Goal: Navigation & Orientation: Find specific page/section

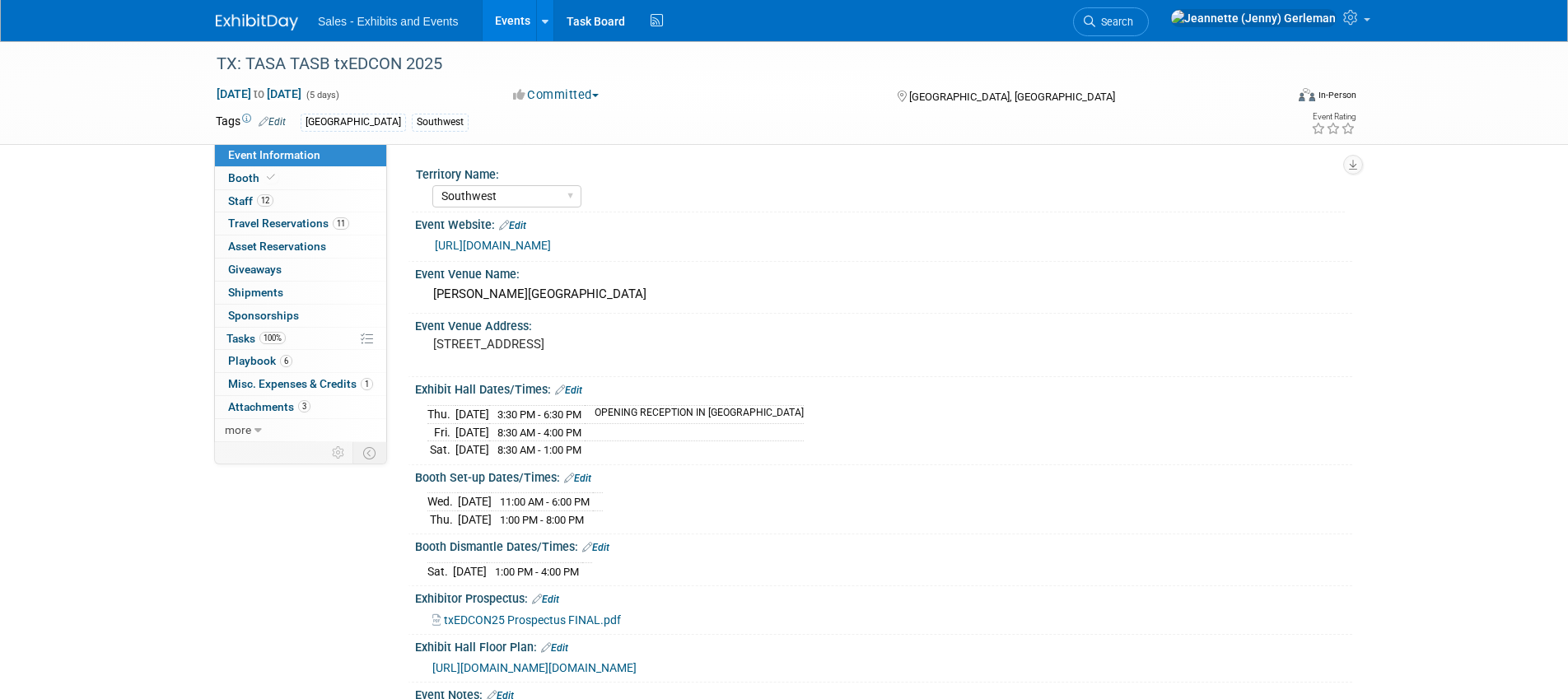
select select "Southwest"
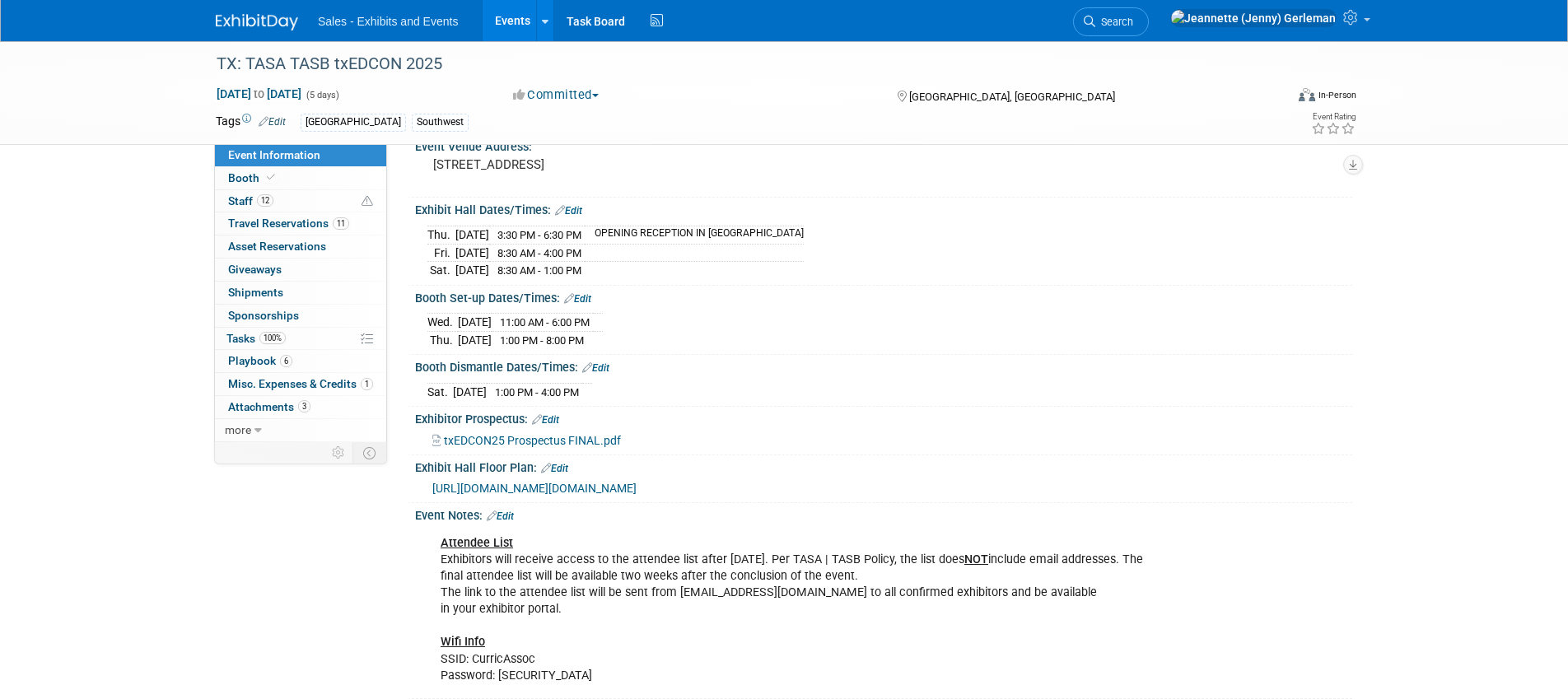
scroll to position [183, 0]
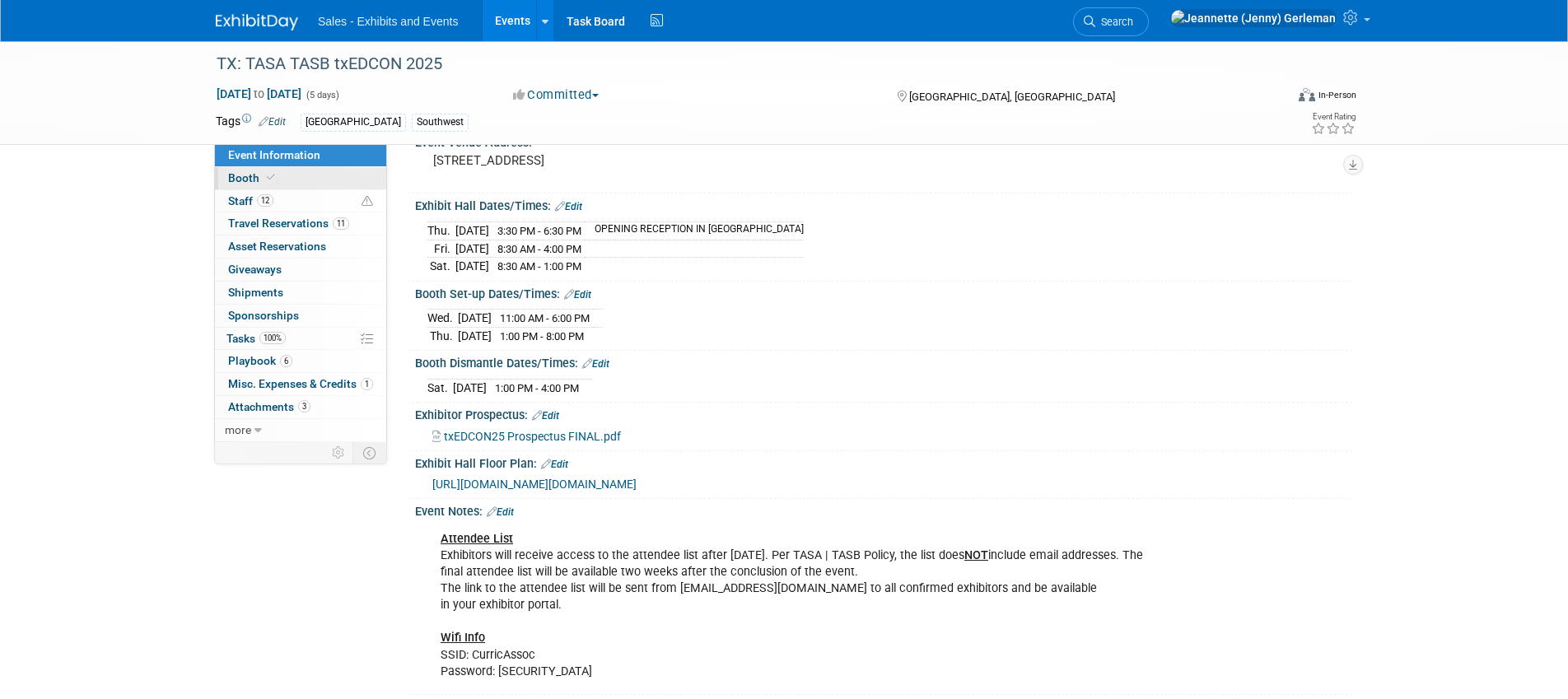
click at [235, 179] on span "Booth" at bounding box center [253, 178] width 50 height 13
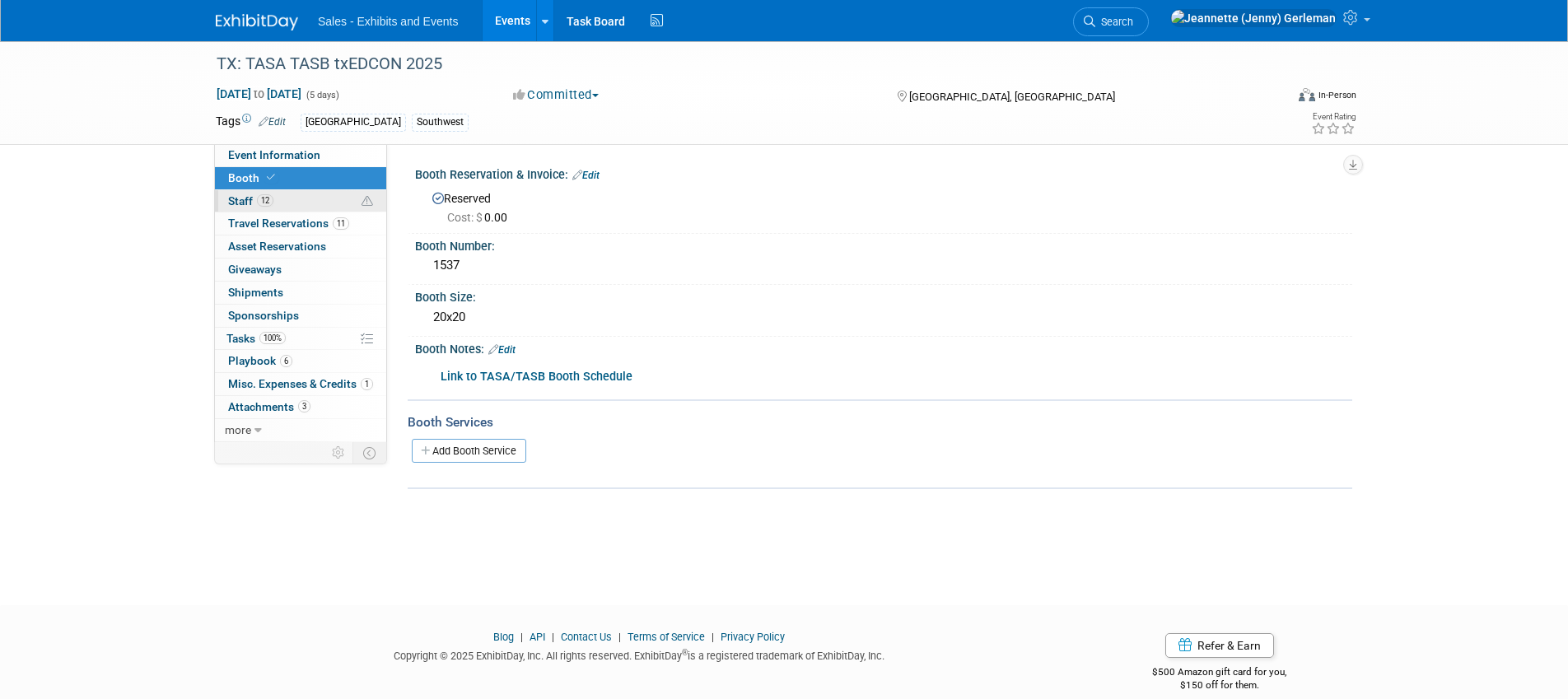
click at [244, 201] on span "Staff 12" at bounding box center [251, 200] width 45 height 13
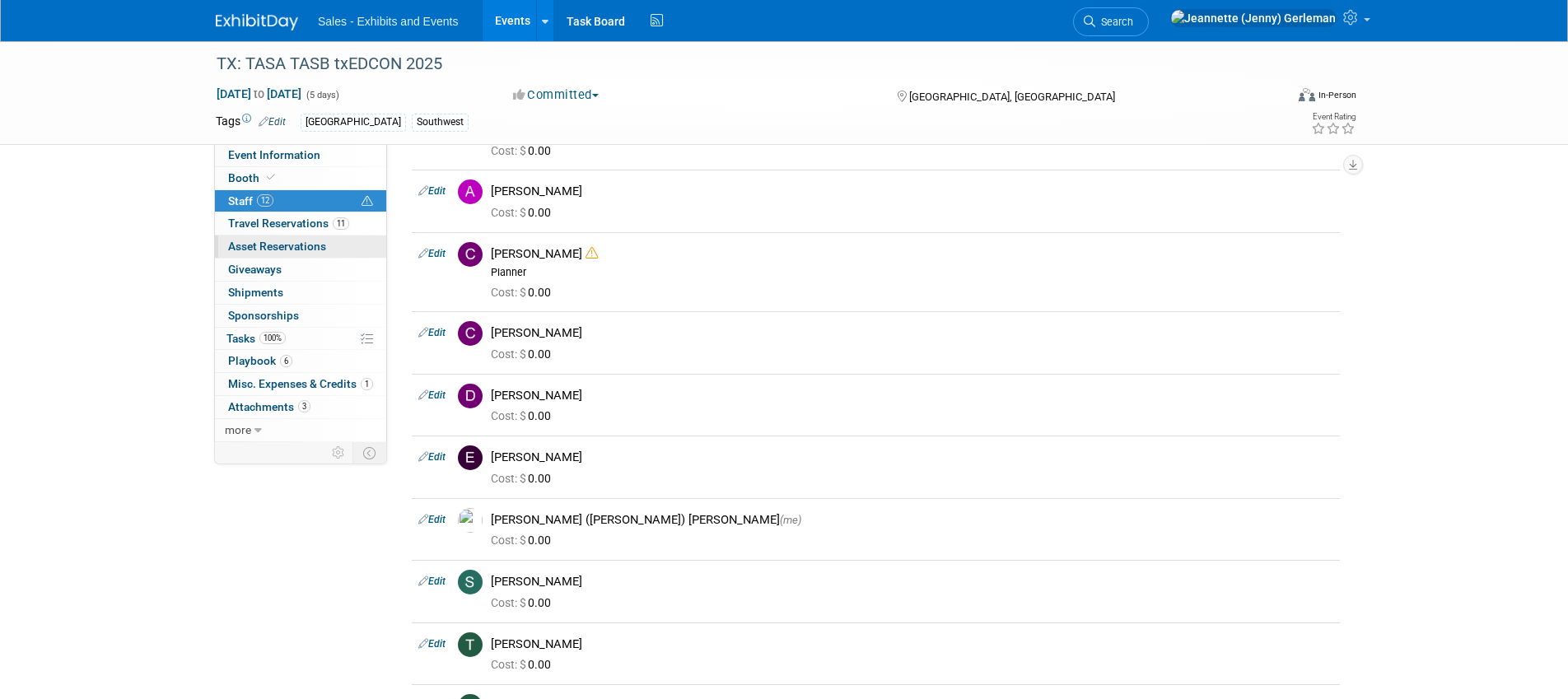
scroll to position [120, 0]
click at [247, 223] on span "Travel Reservations 11" at bounding box center [288, 223] width 121 height 13
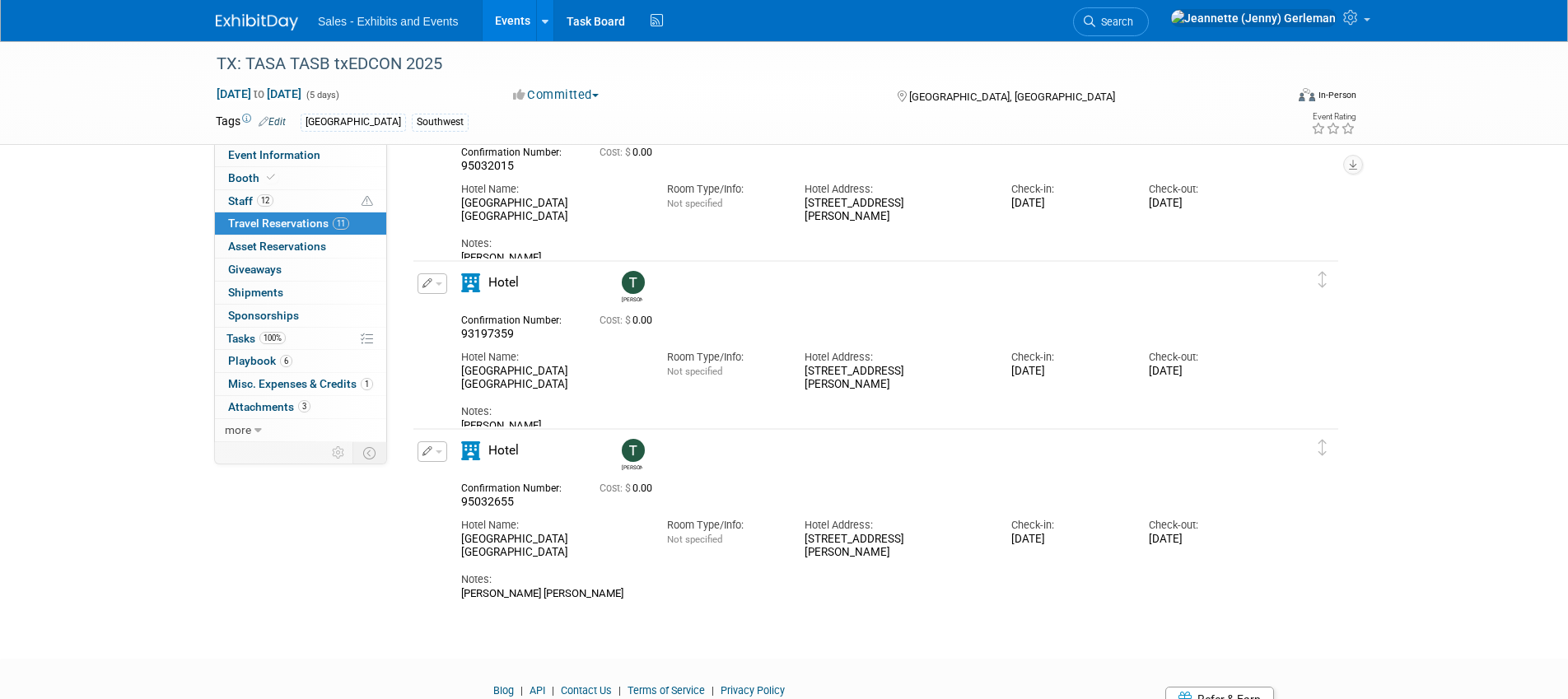
scroll to position [1530, 0]
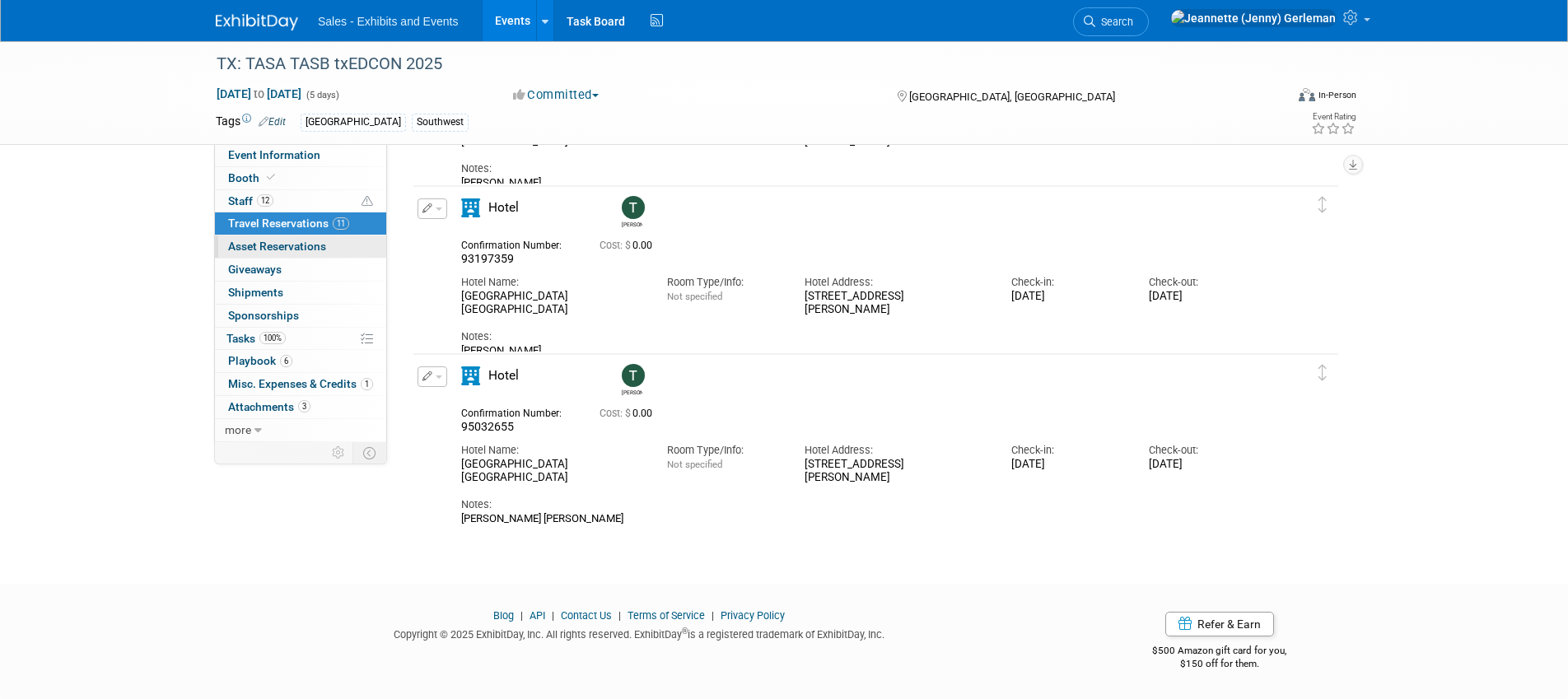
click at [262, 247] on span "Asset Reservations 0" at bounding box center [277, 246] width 98 height 13
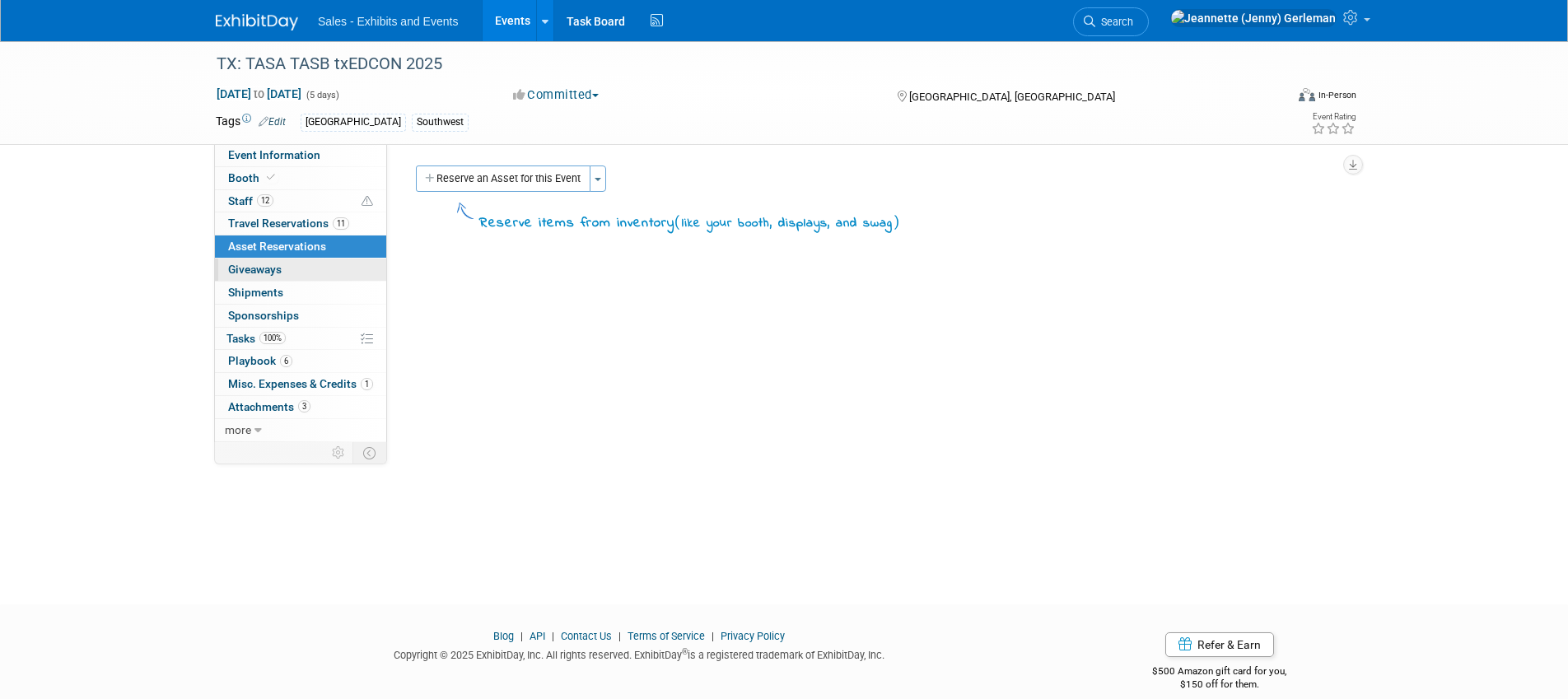
click at [268, 269] on span "Giveaways 0" at bounding box center [255, 269] width 54 height 13
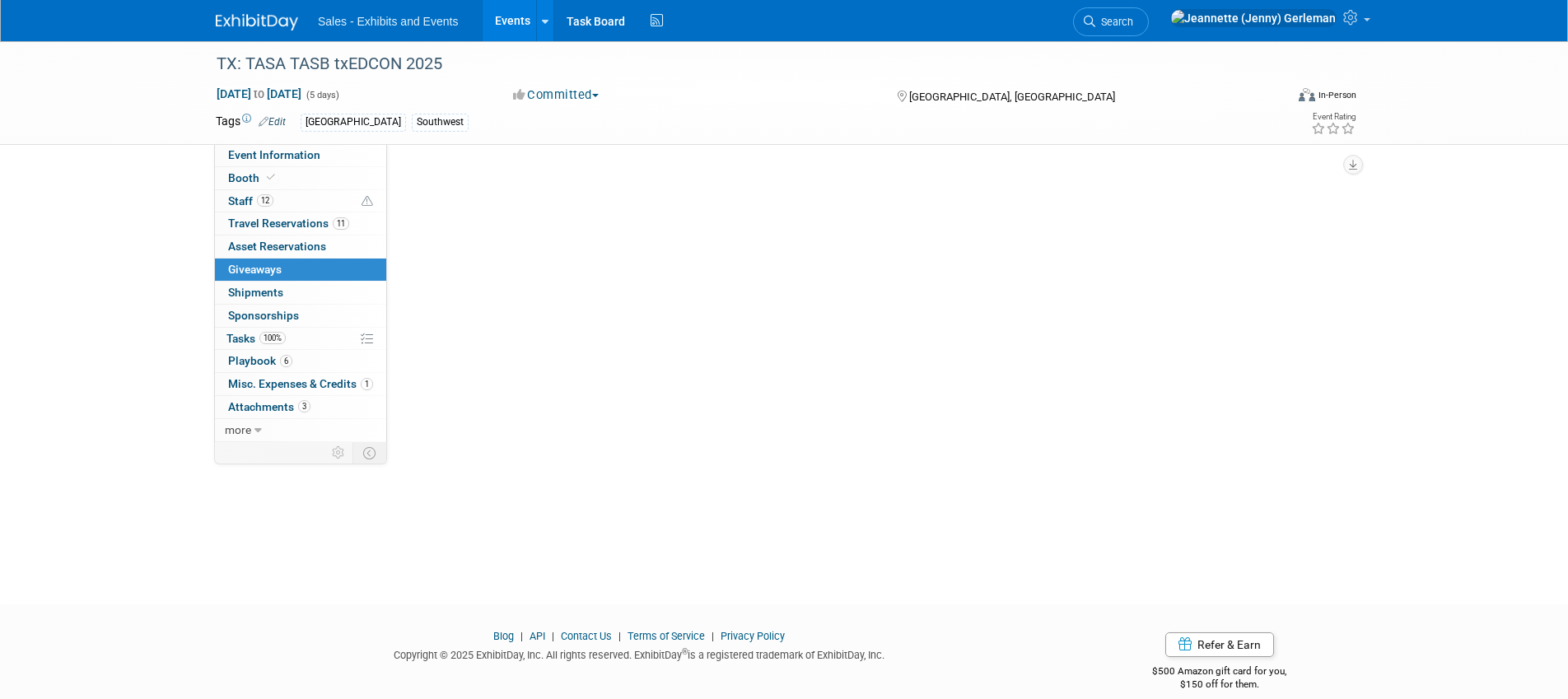
scroll to position [7, 0]
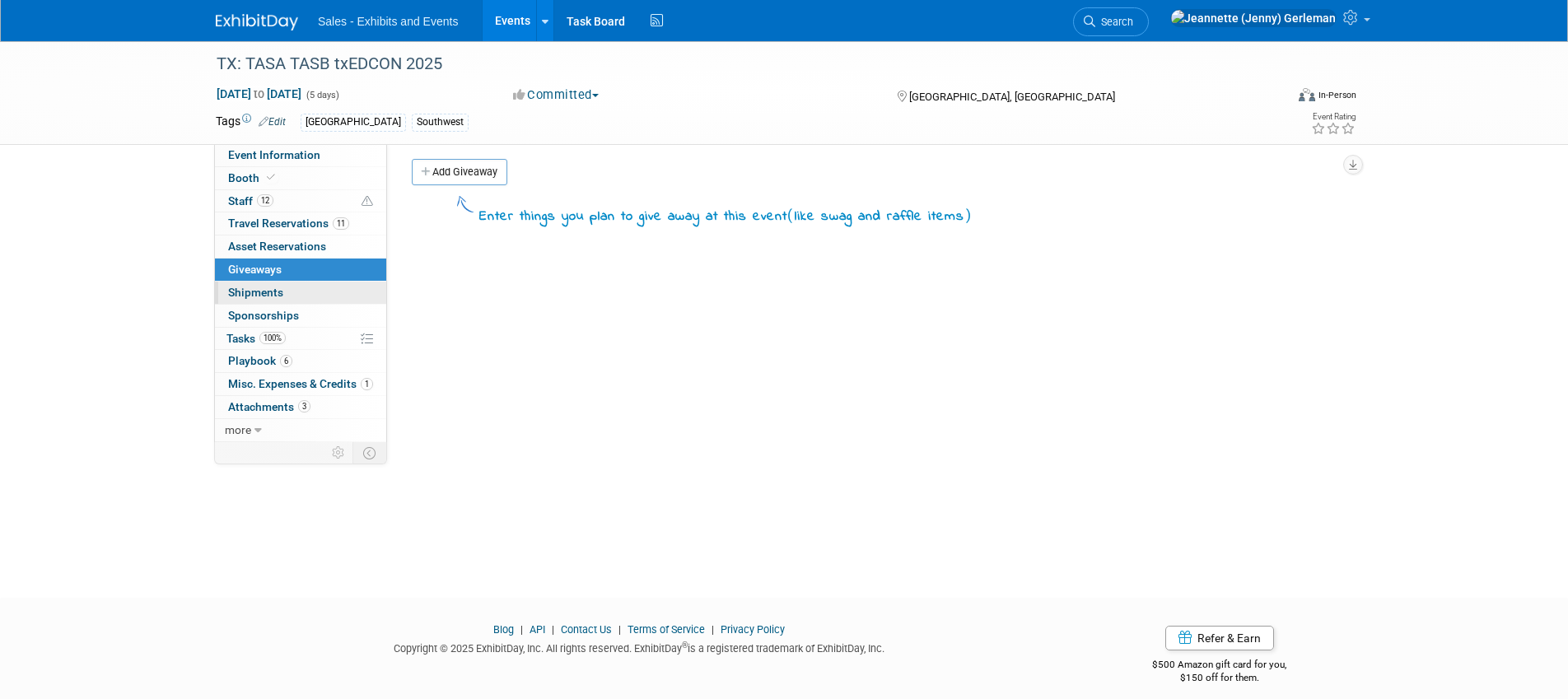
click at [270, 293] on span "Shipments 0" at bounding box center [255, 292] width 55 height 13
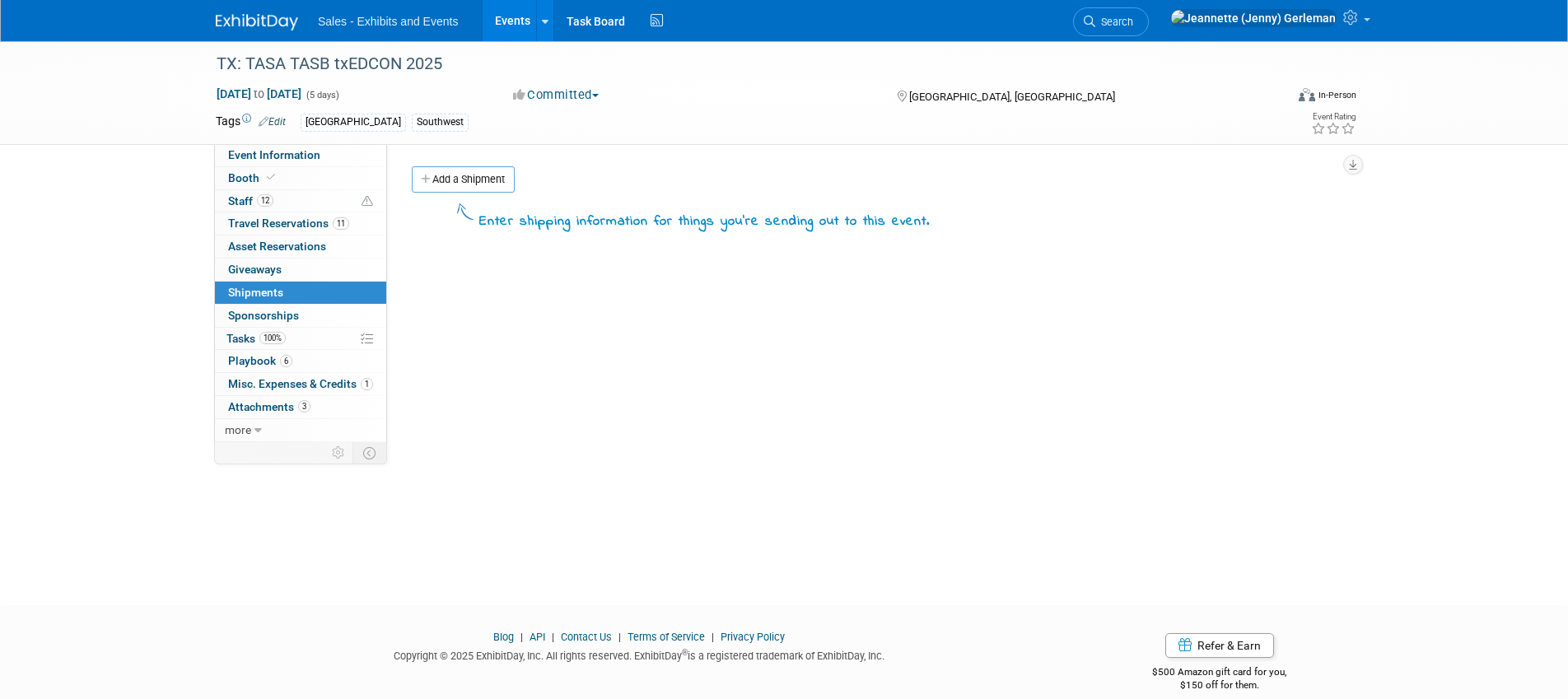
click at [272, 311] on span "Sponsorships 0" at bounding box center [263, 315] width 71 height 13
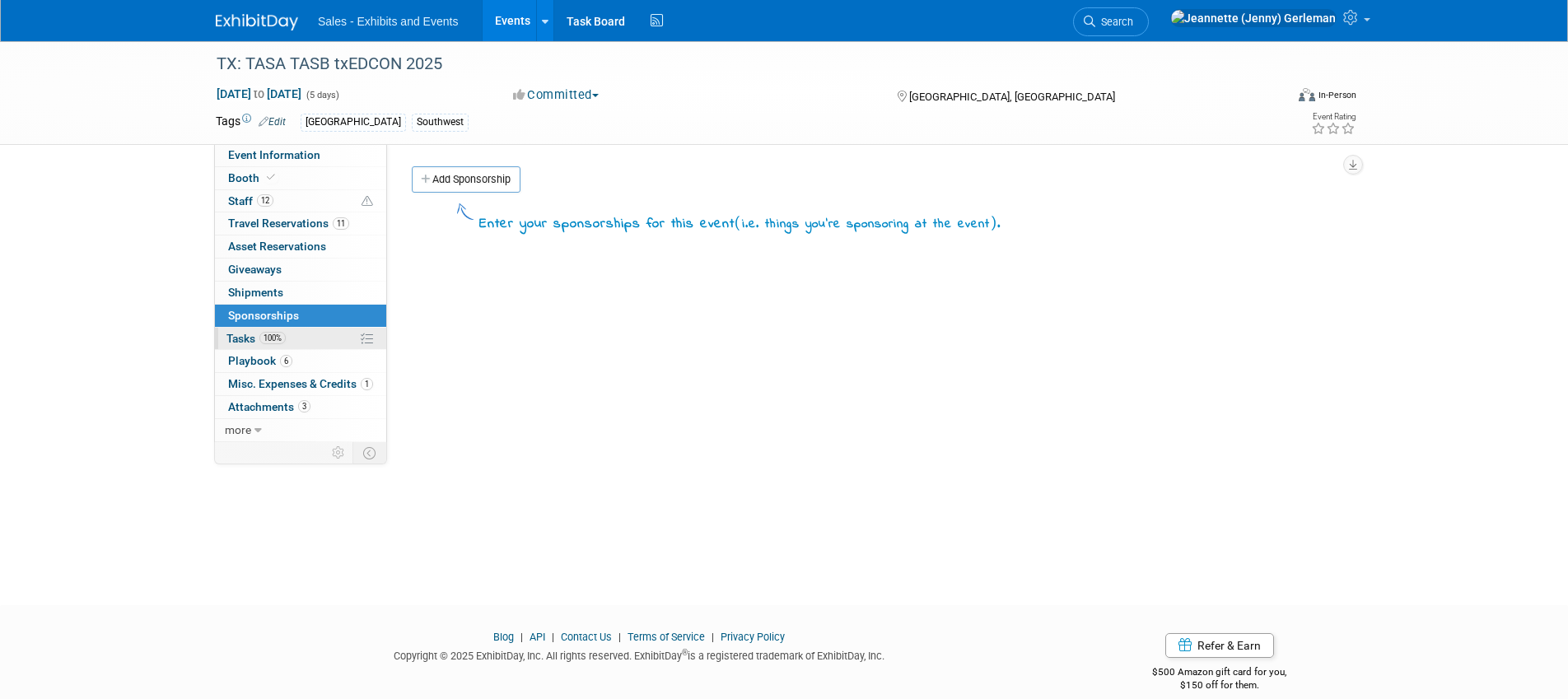
click at [316, 338] on link "100% Tasks 100%" at bounding box center [300, 339] width 172 height 22
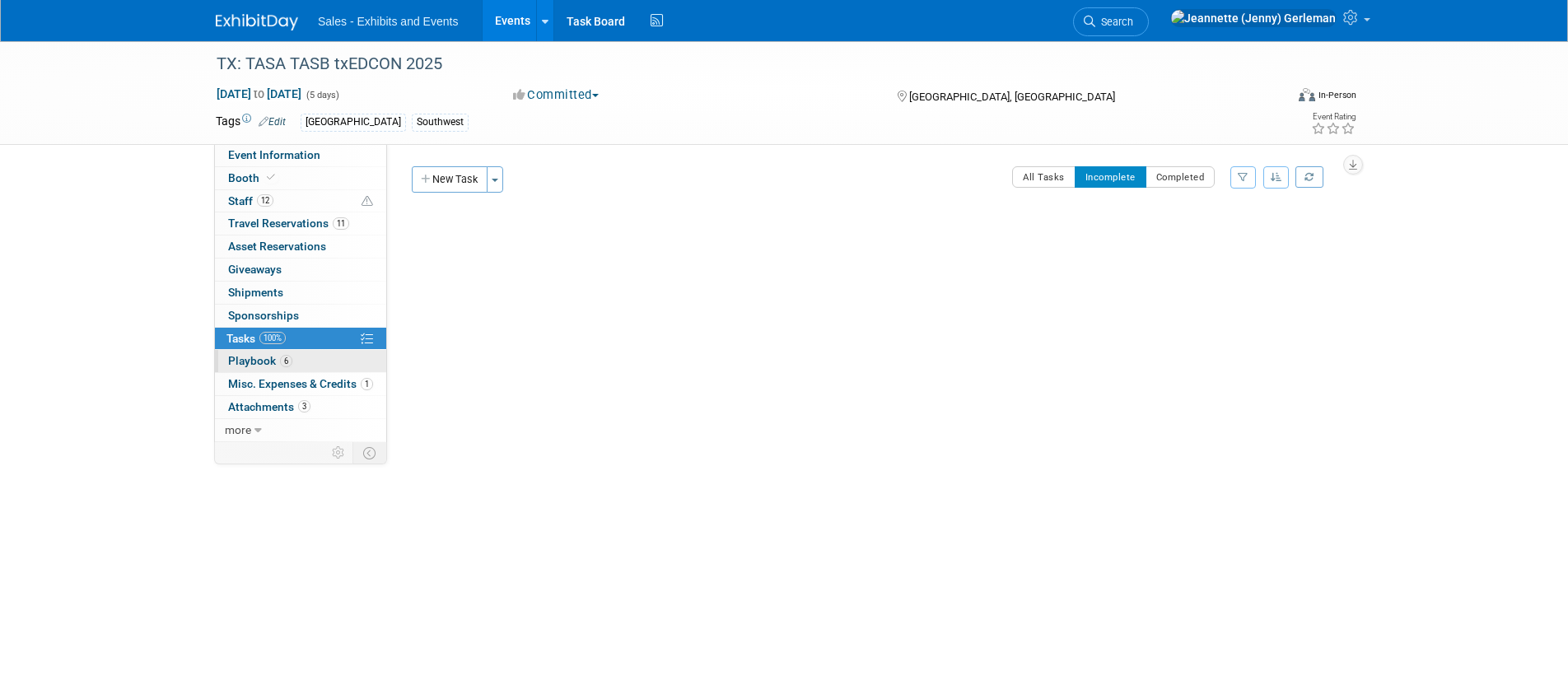
click at [302, 359] on link "6 Playbook 6" at bounding box center [300, 361] width 172 height 22
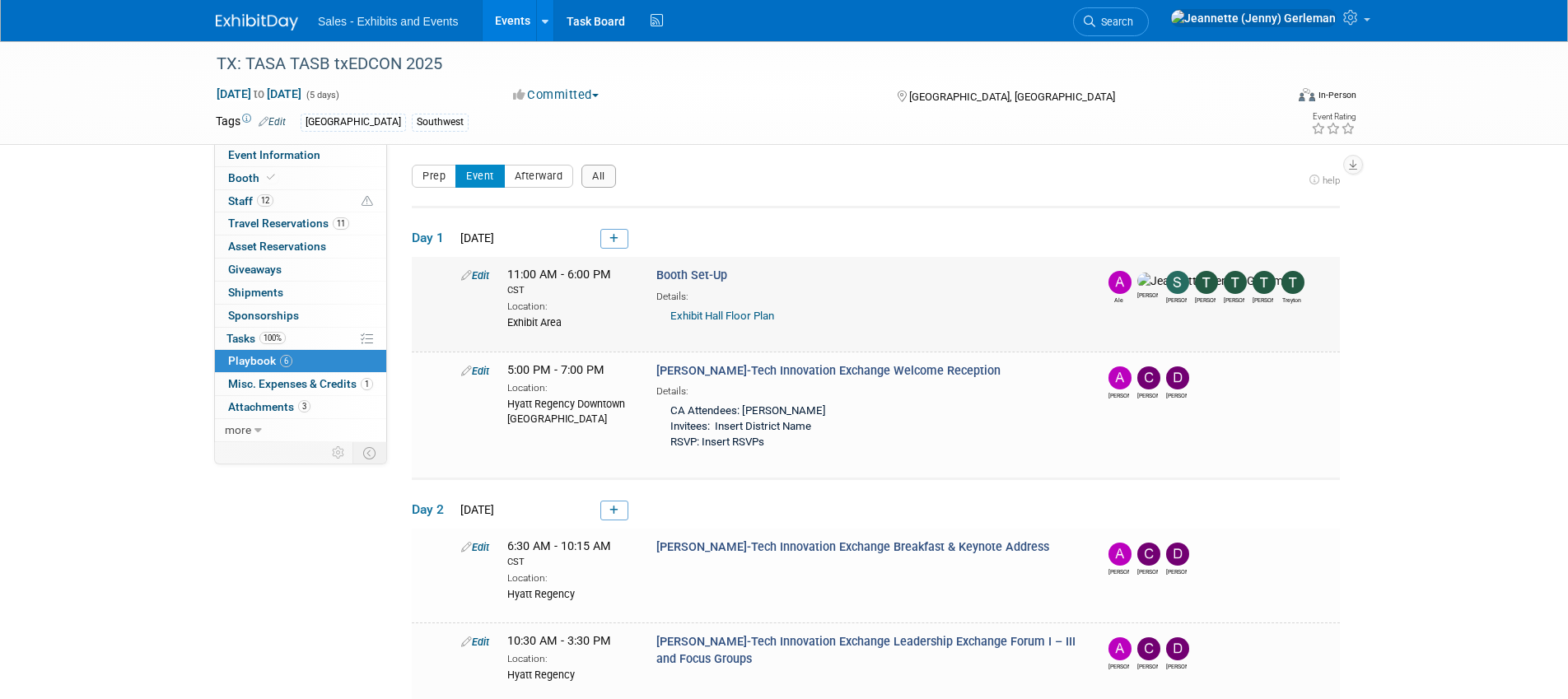
scroll to position [4, 0]
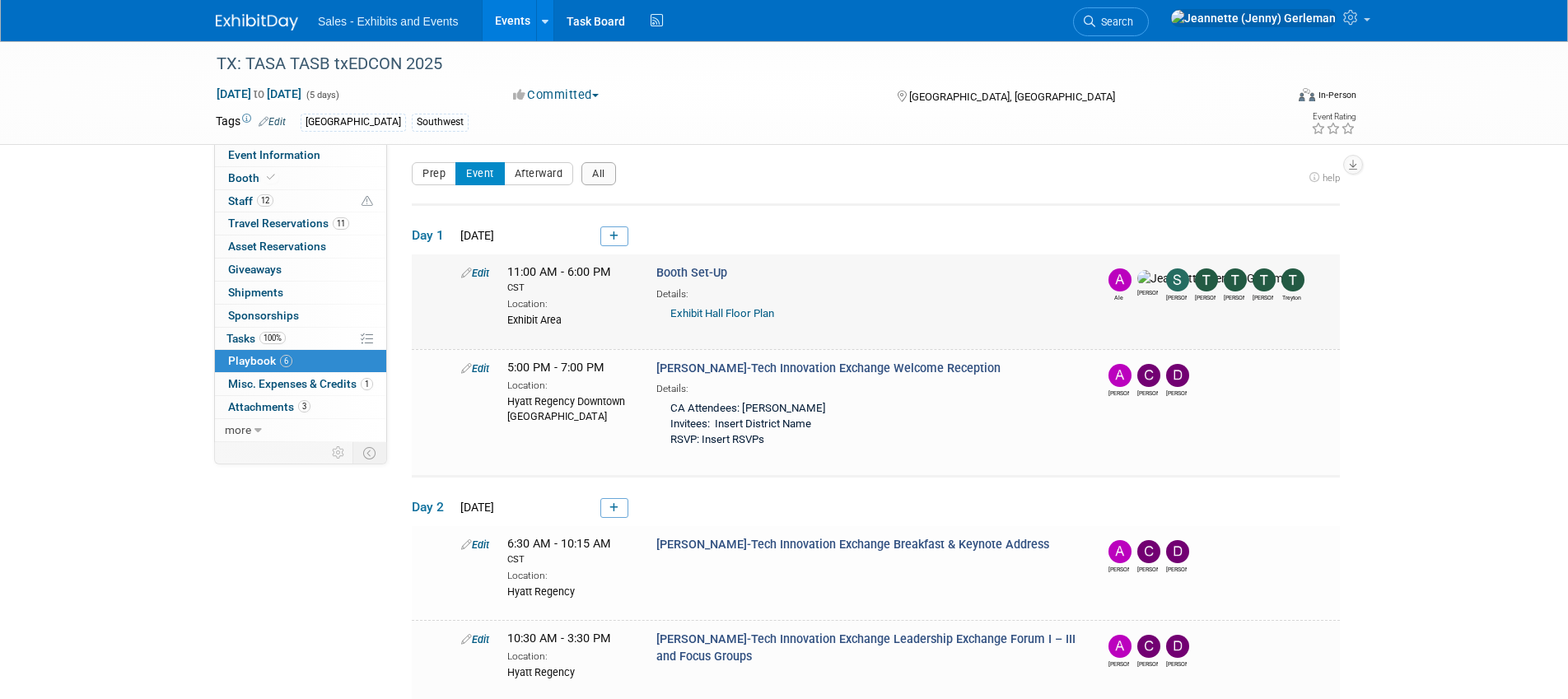
click at [710, 320] on div "Exhibit Hall Floor Plan" at bounding box center [868, 315] width 423 height 27
click at [710, 313] on link "Exhibit Hall Floor Plan" at bounding box center [722, 314] width 104 height 13
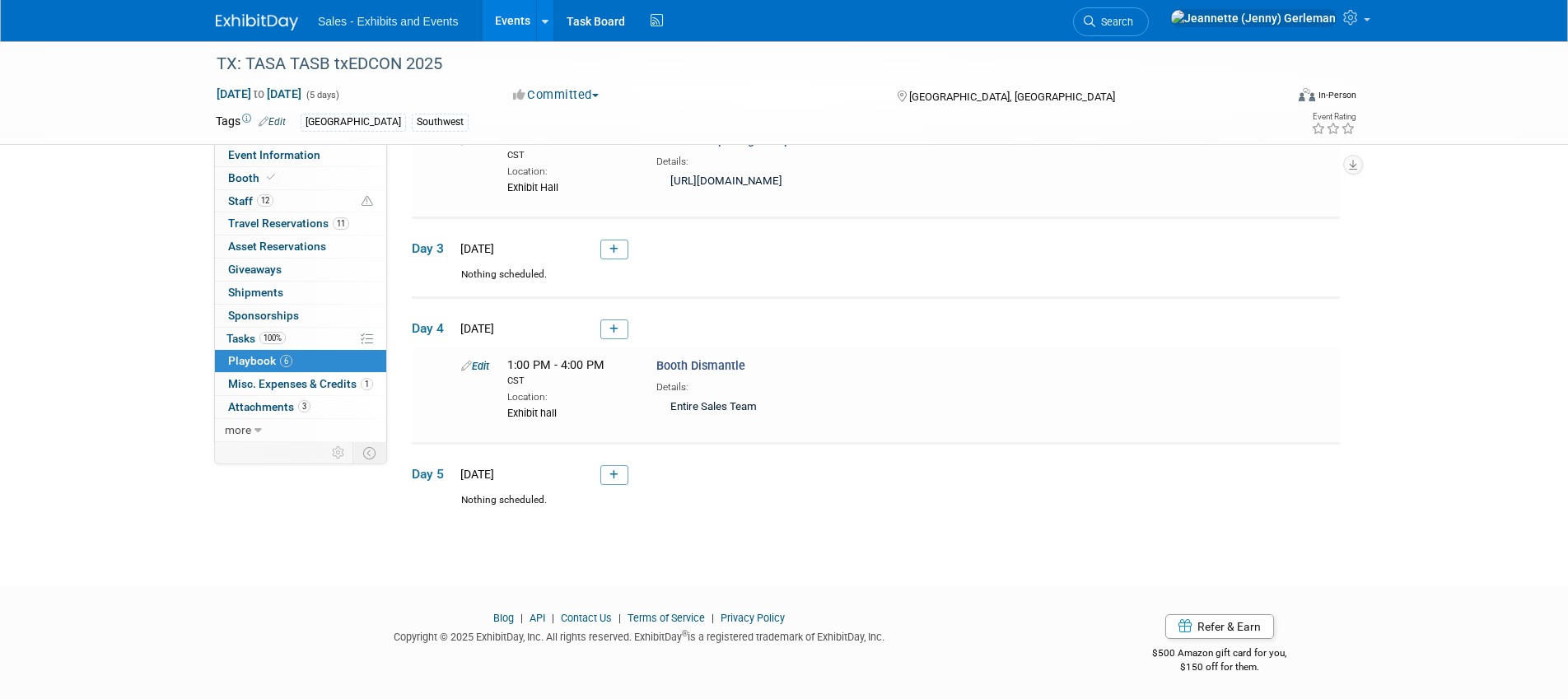
scroll to position [587, 0]
click at [304, 388] on span "Misc. Expenses & Credits 1" at bounding box center [300, 384] width 145 height 13
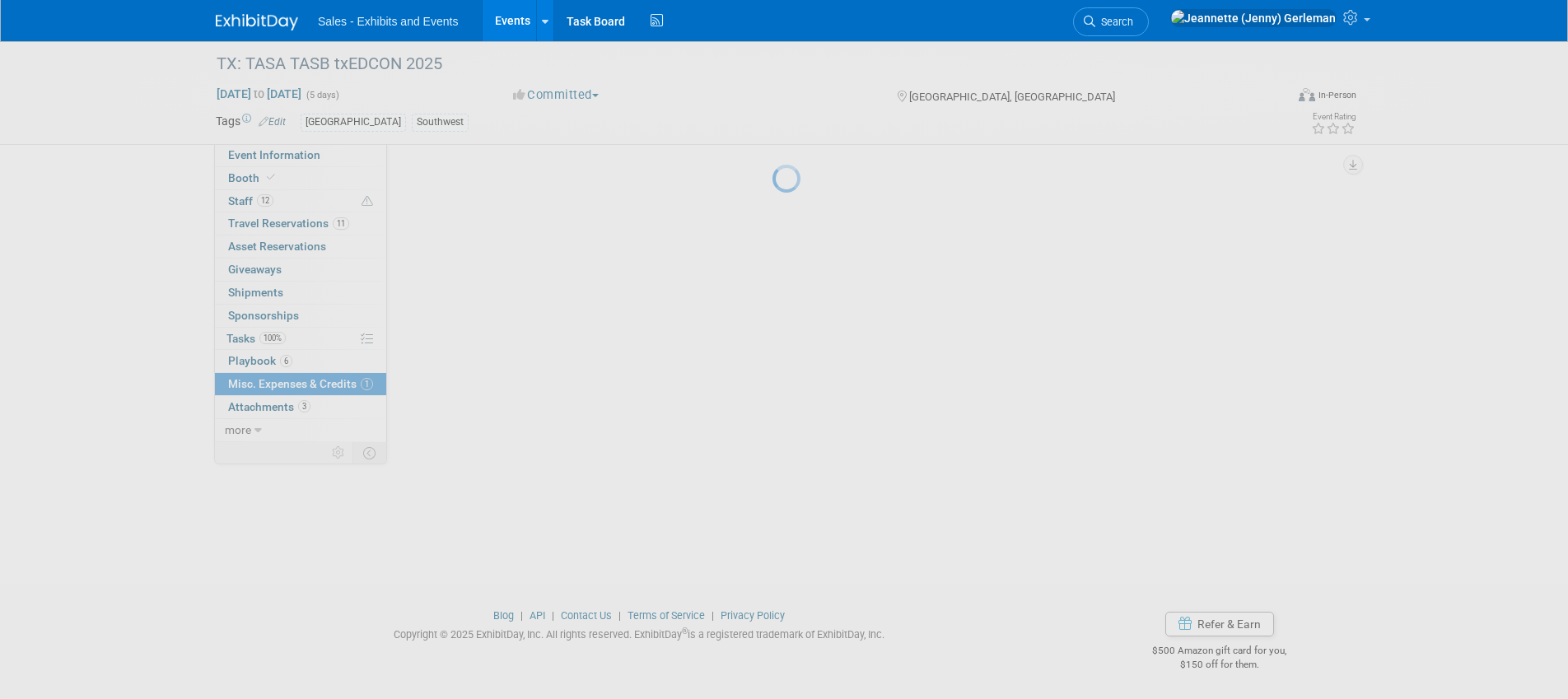
scroll to position [0, 0]
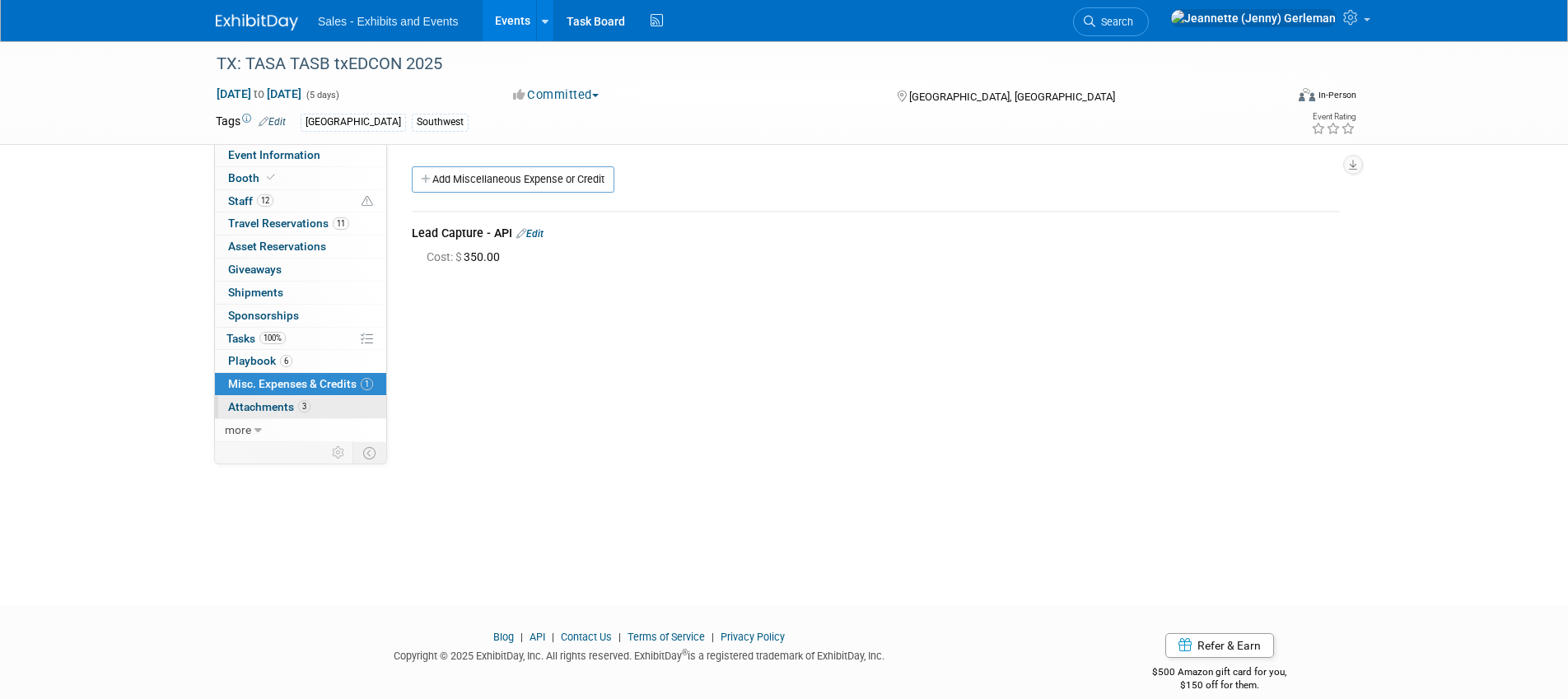
click at [289, 409] on span "Attachments 3" at bounding box center [270, 407] width 83 height 13
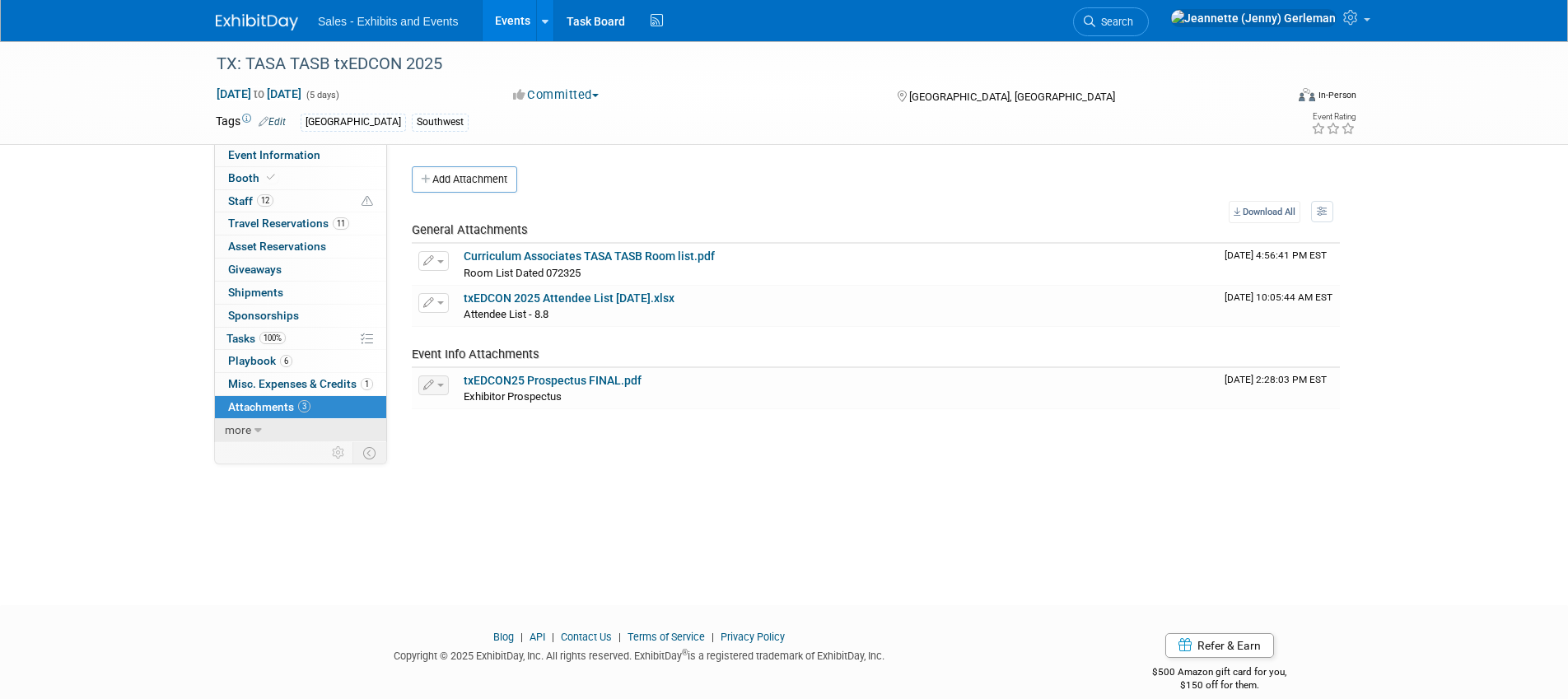
click at [256, 436] on icon at bounding box center [258, 430] width 7 height 12
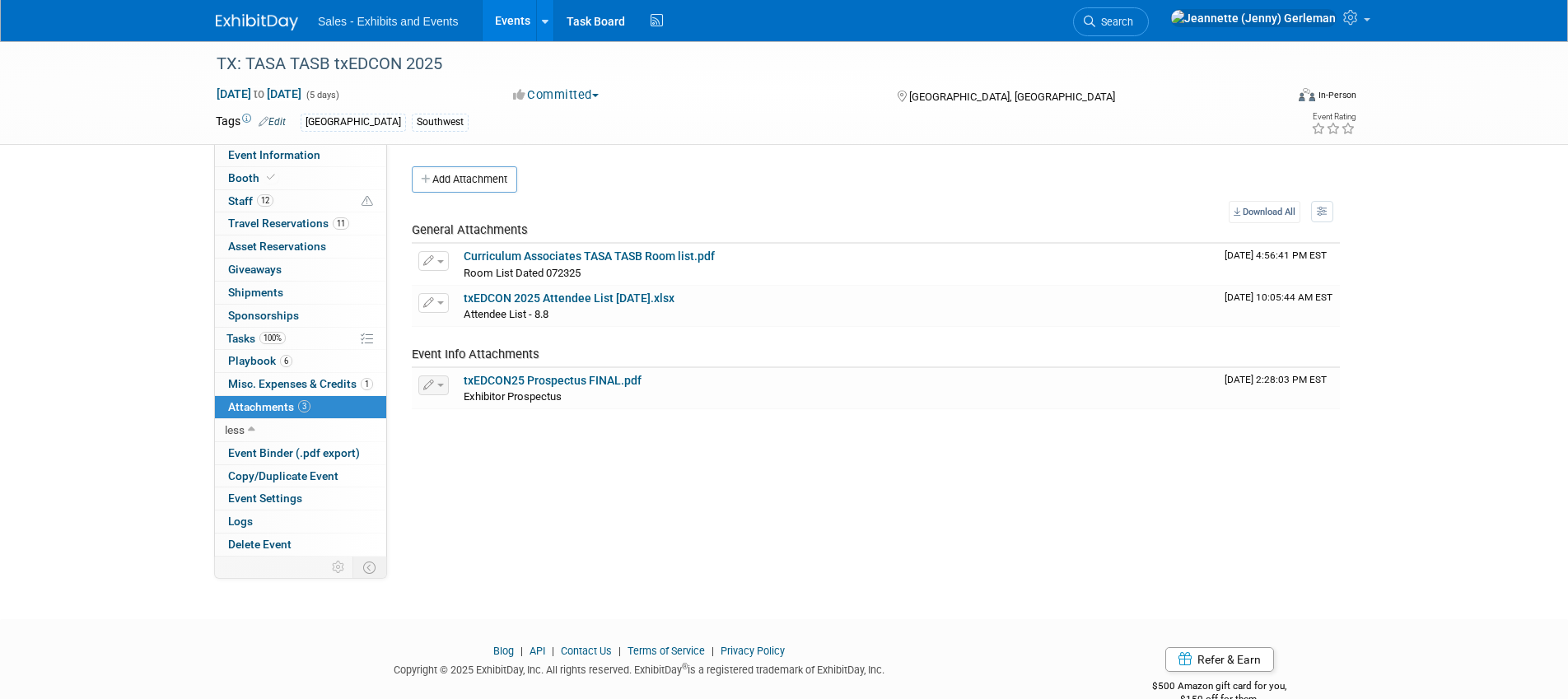
click at [595, 510] on div "Territory Name: Atlantic Southeast Central Southwest Pacific Mountain National …" at bounding box center [870, 350] width 965 height 412
click at [243, 199] on span "Staff 12" at bounding box center [251, 200] width 45 height 13
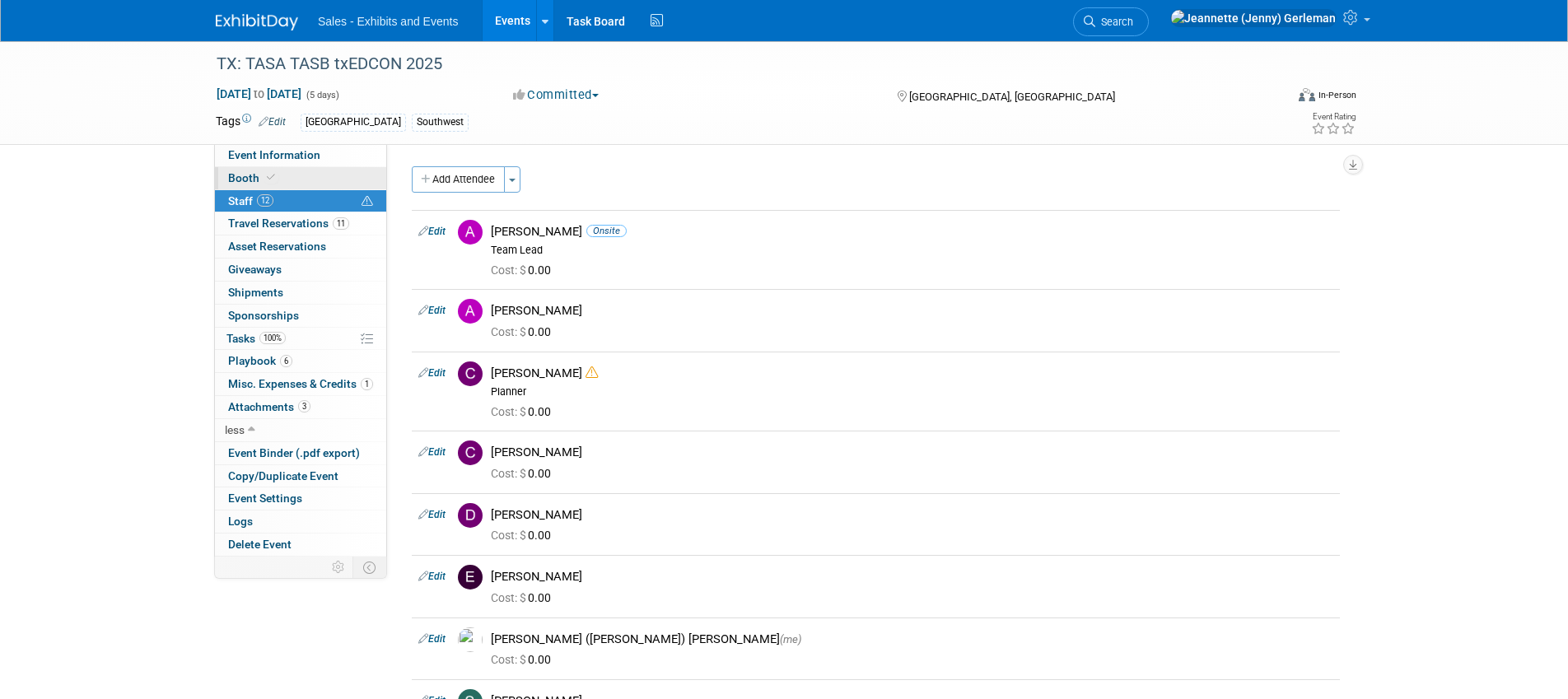
click at [244, 182] on span "Booth" at bounding box center [253, 178] width 50 height 13
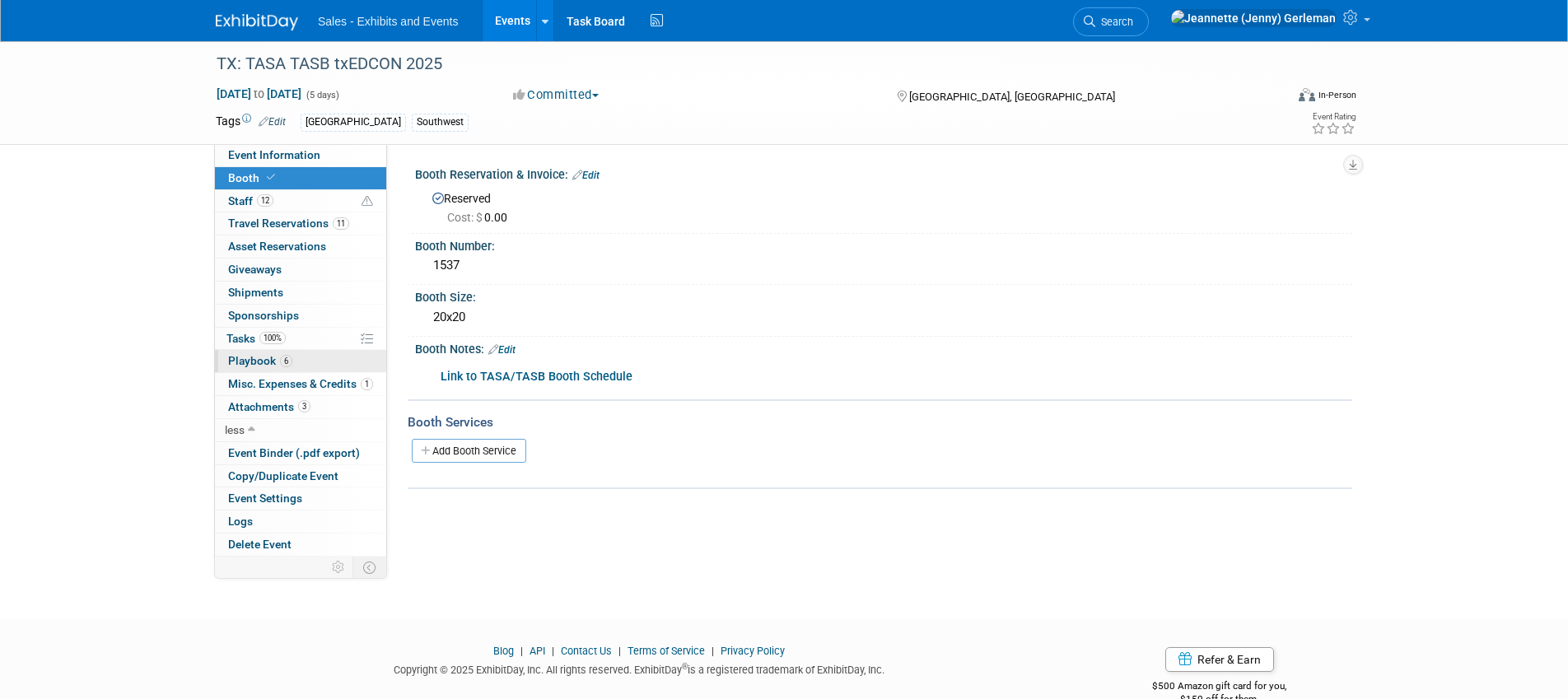
click at [243, 359] on span "Playbook 6" at bounding box center [261, 360] width 65 height 13
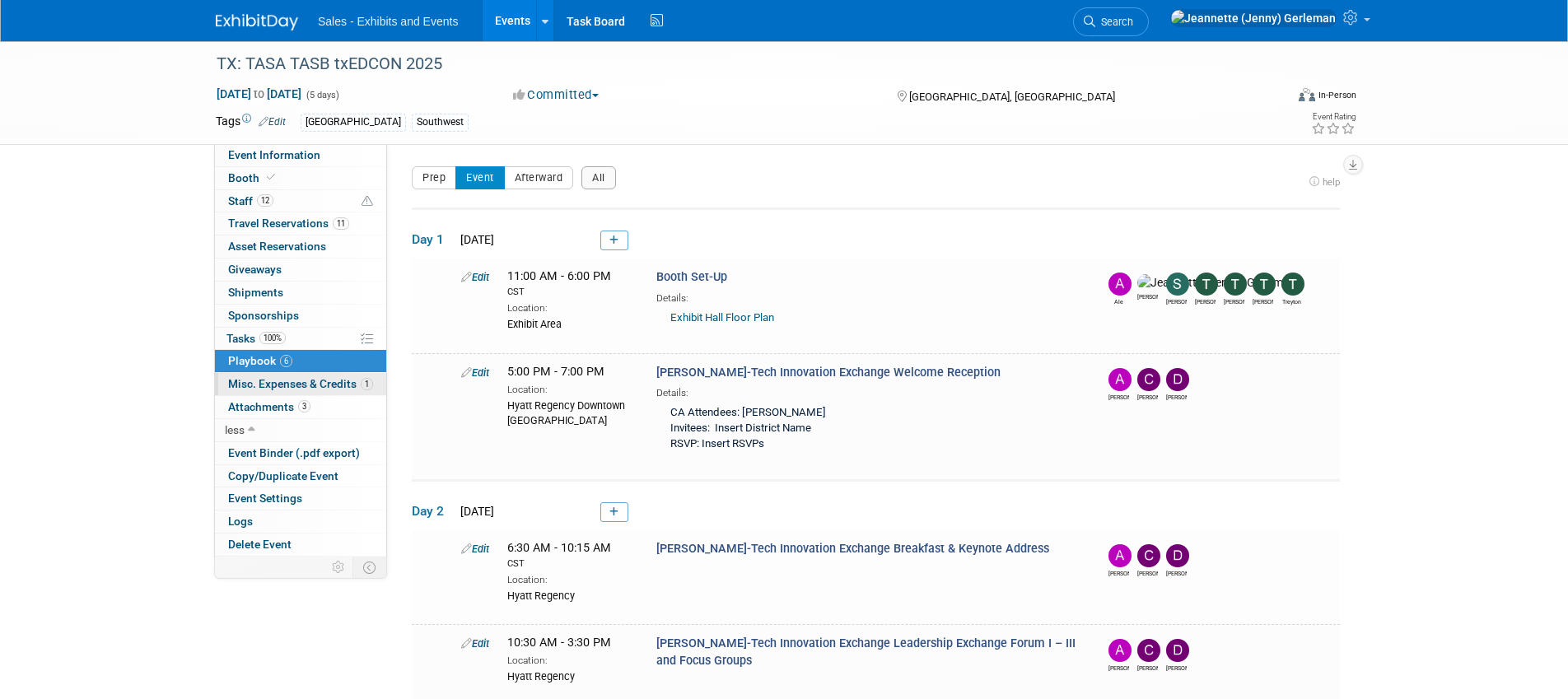
click at [256, 390] on span "Misc. Expenses & Credits 1" at bounding box center [300, 384] width 145 height 13
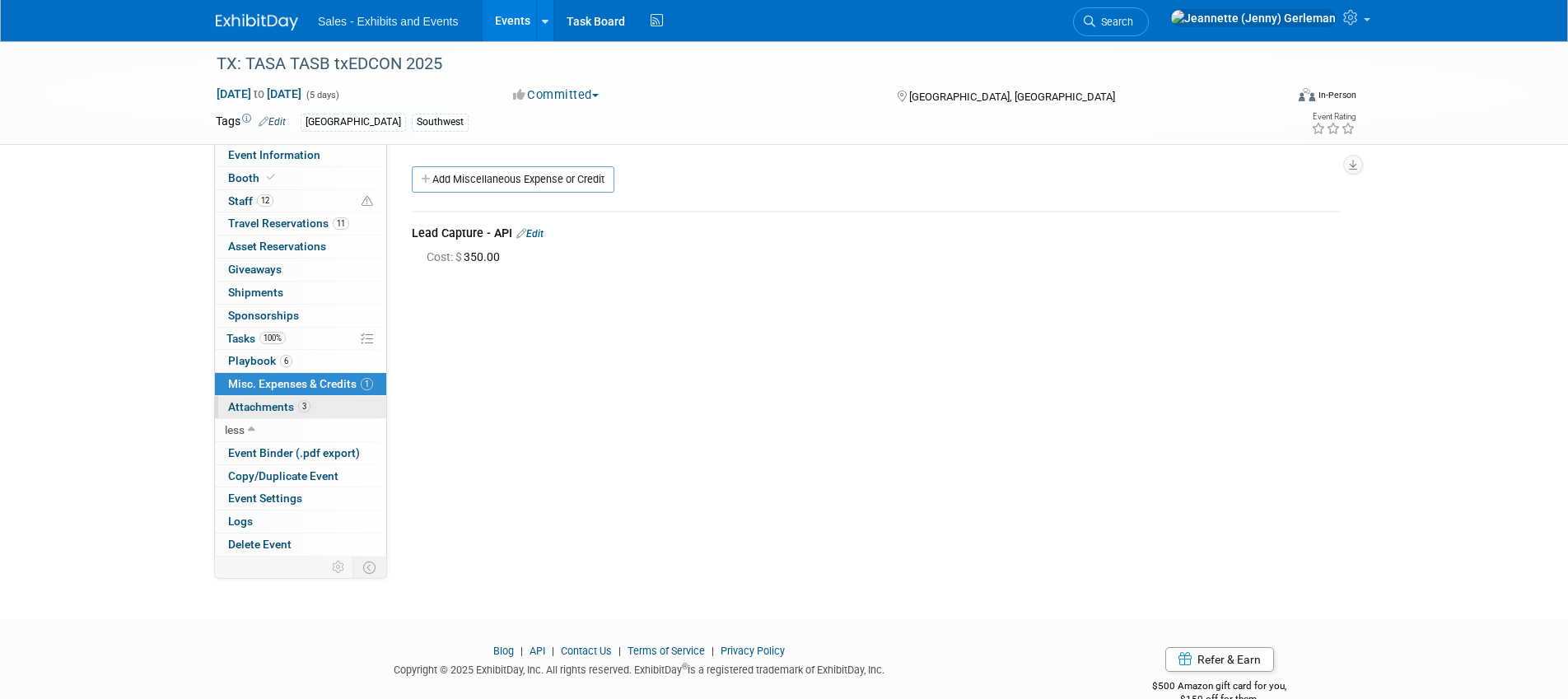
click at [256, 412] on span "Attachments 3" at bounding box center [270, 407] width 83 height 13
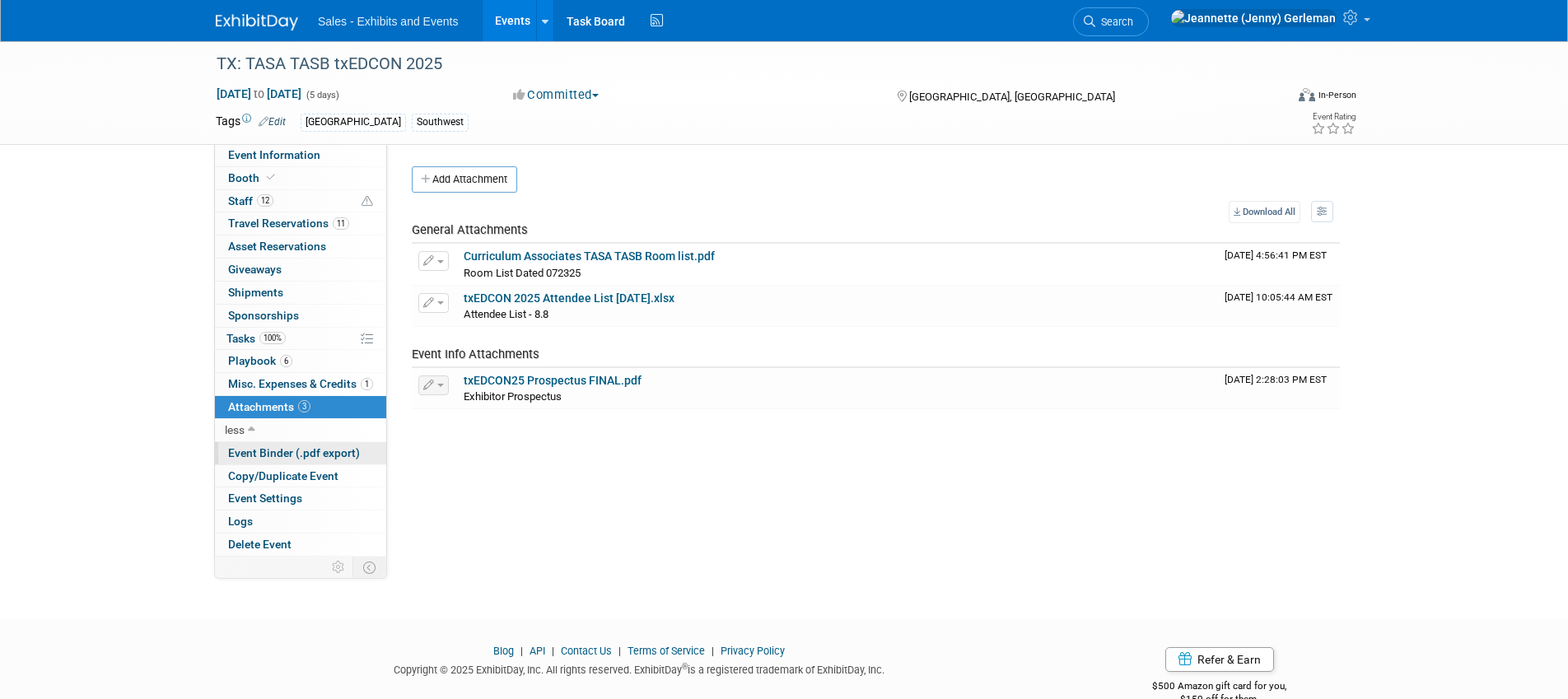
click at [245, 459] on span "Event Binder (.pdf export)" at bounding box center [294, 453] width 132 height 13
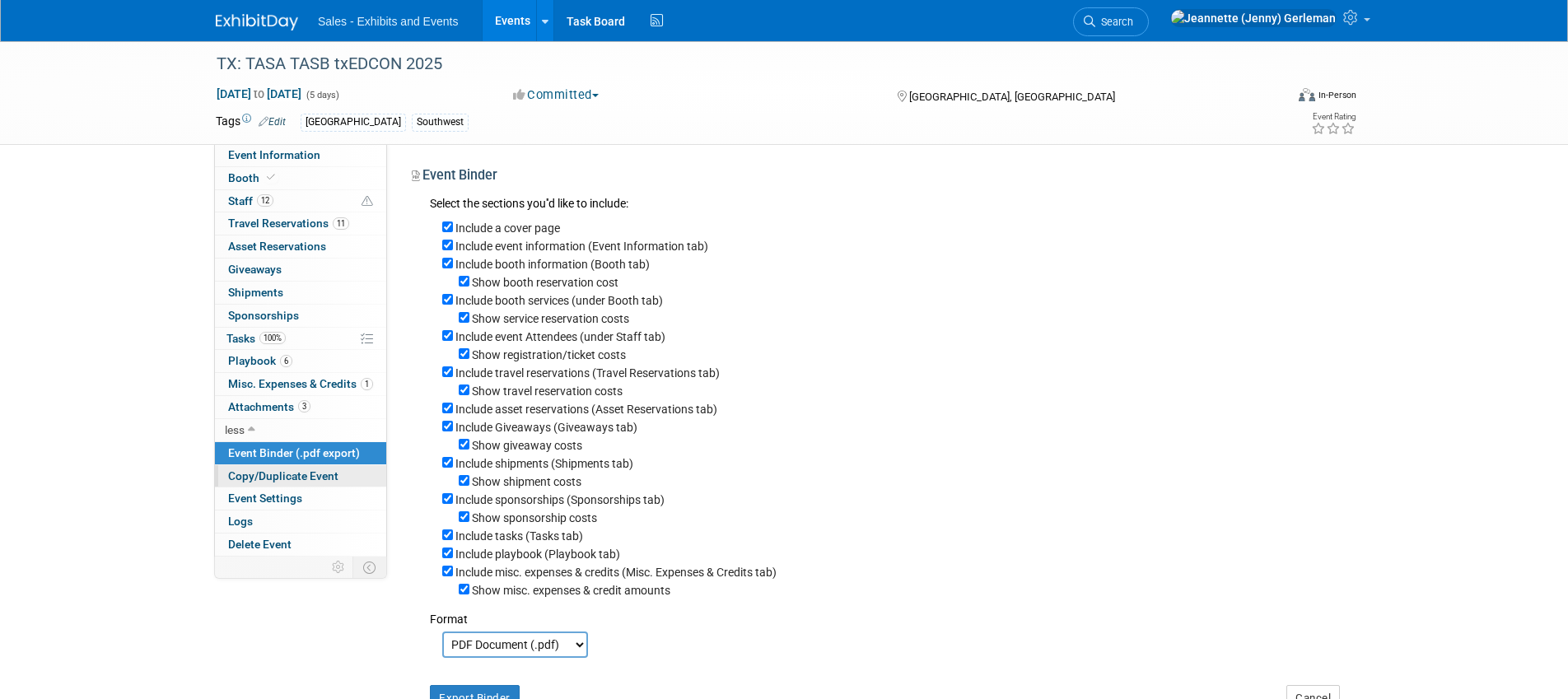
click at [252, 478] on span "Copy/Duplicate Event" at bounding box center [283, 476] width 111 height 13
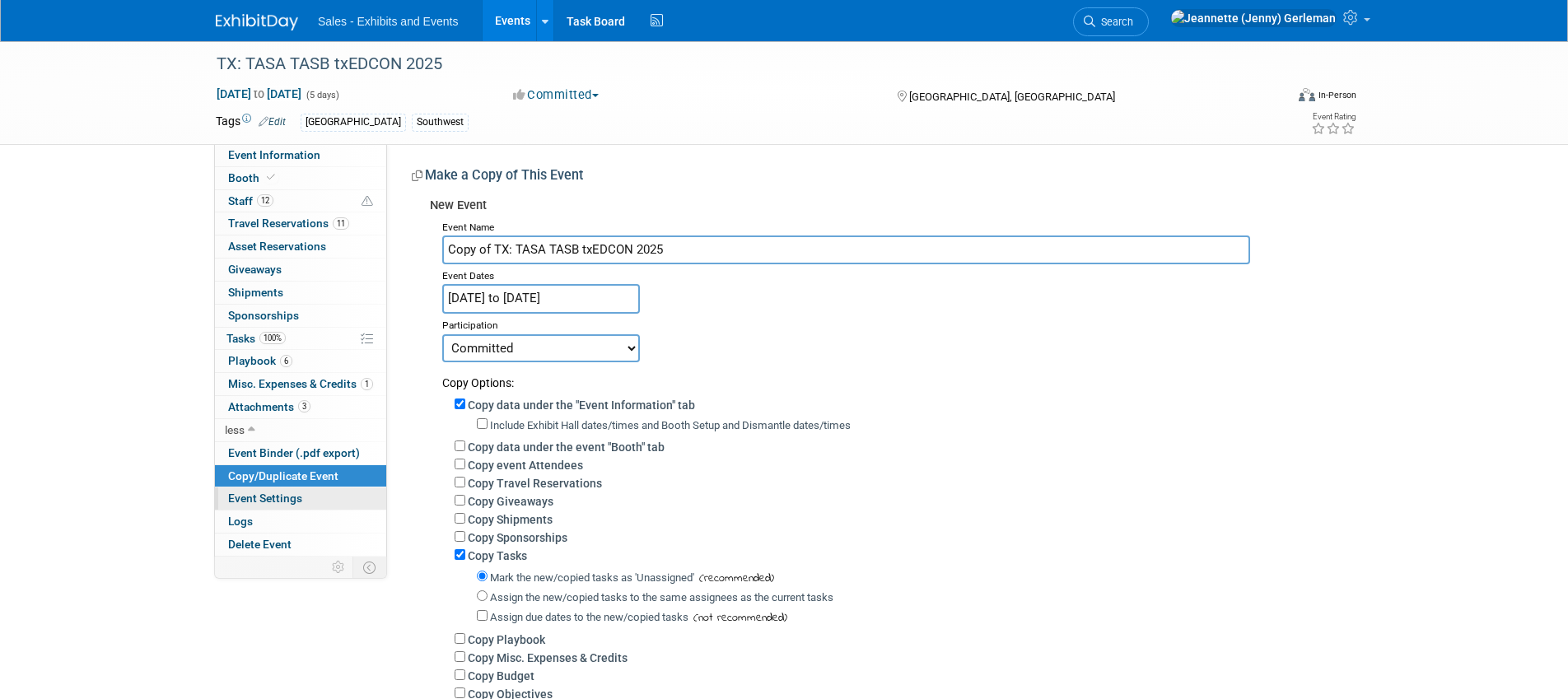
click at [253, 498] on span "Event Settings" at bounding box center [265, 498] width 75 height 13
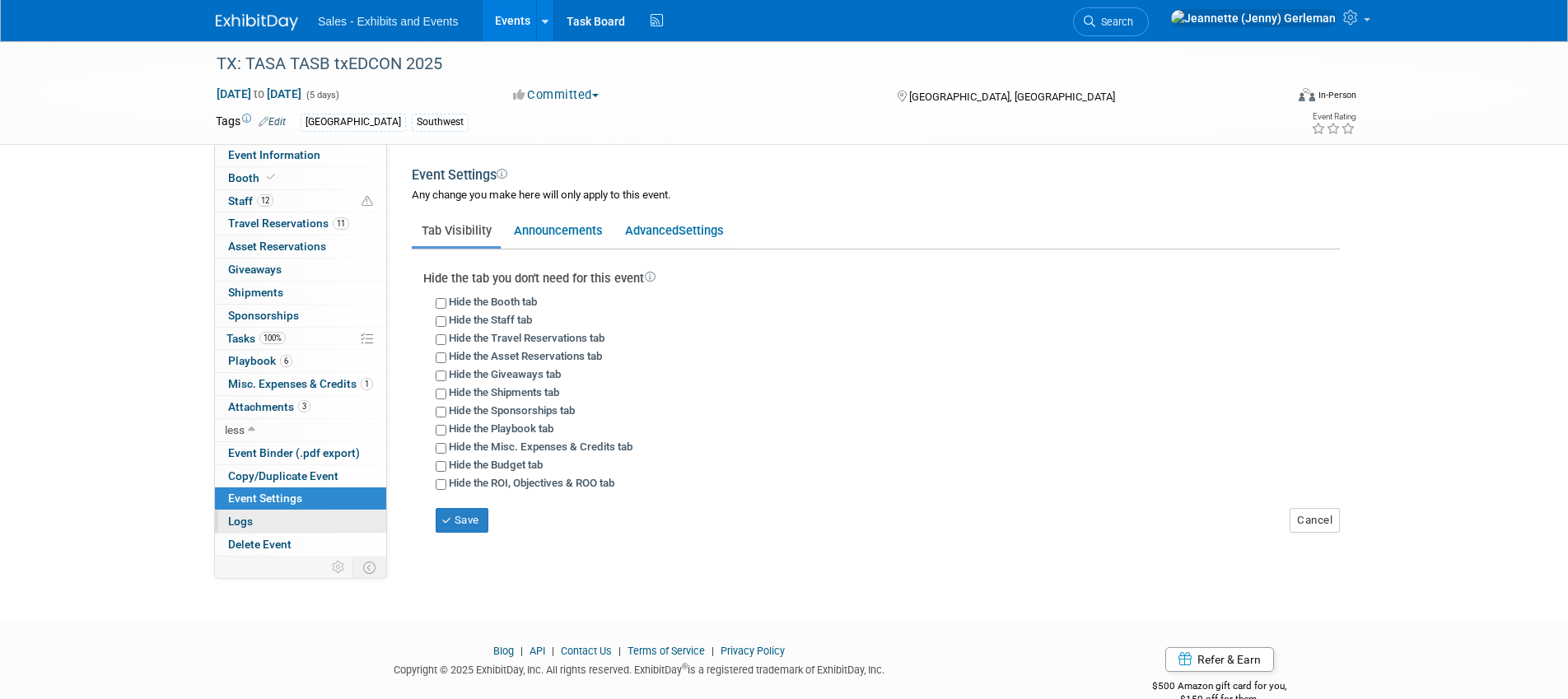
click at [255, 526] on link "Logs" at bounding box center [300, 521] width 172 height 22
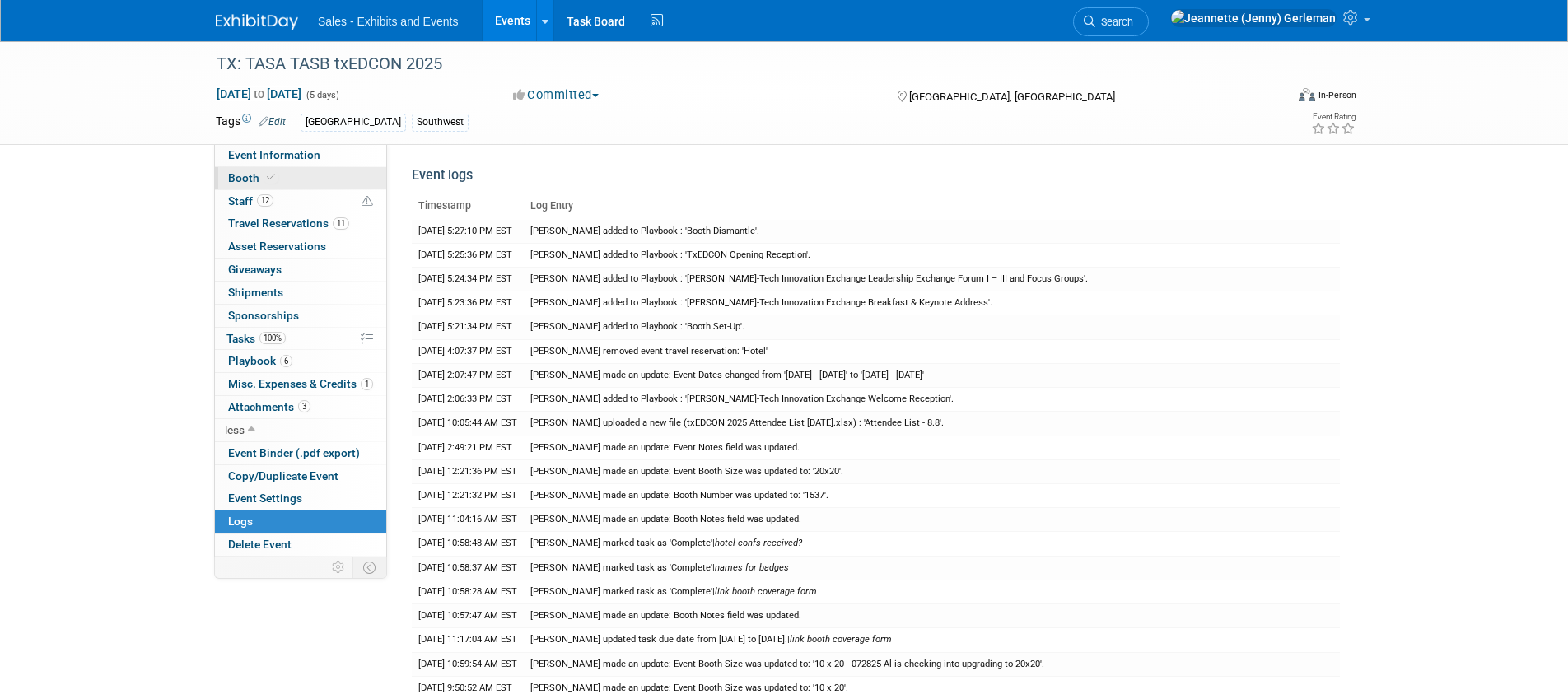
click at [269, 180] on icon at bounding box center [270, 178] width 8 height 9
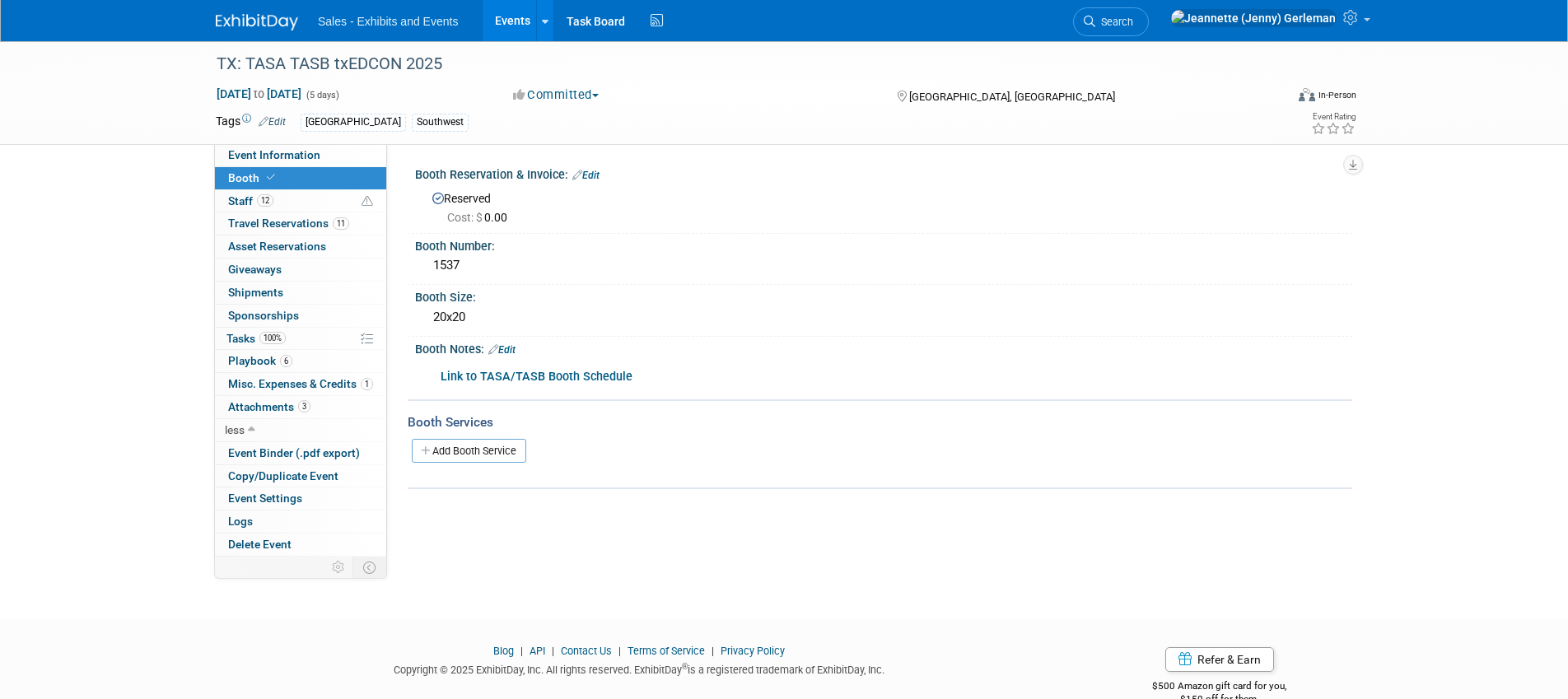
click at [528, 376] on b "Link to TASA/TASB Booth Schedule" at bounding box center [536, 377] width 192 height 14
